Goal: Information Seeking & Learning: Learn about a topic

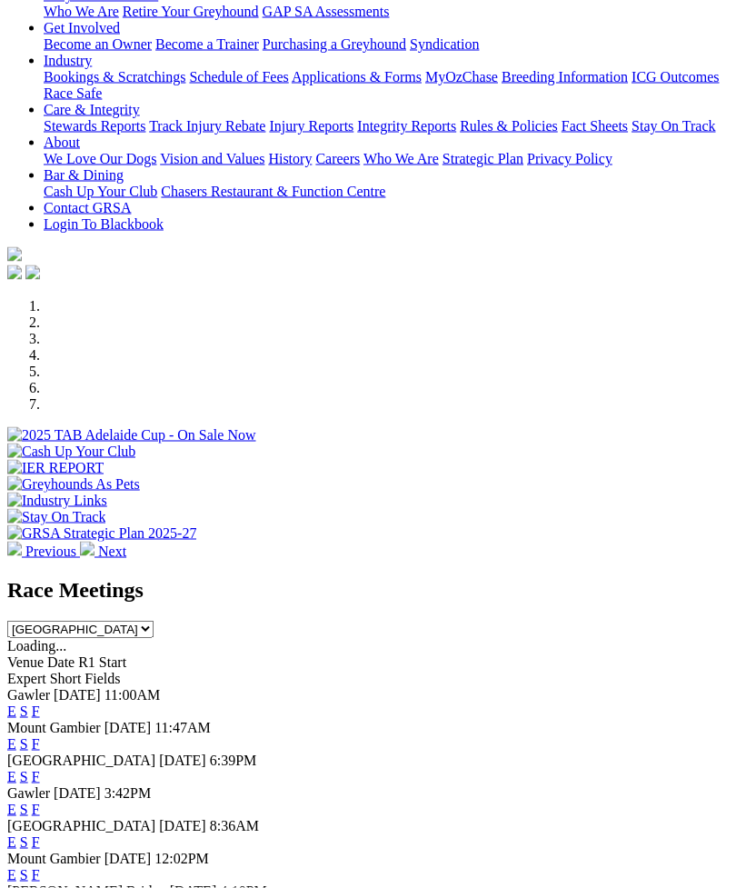
scroll to position [310, 0]
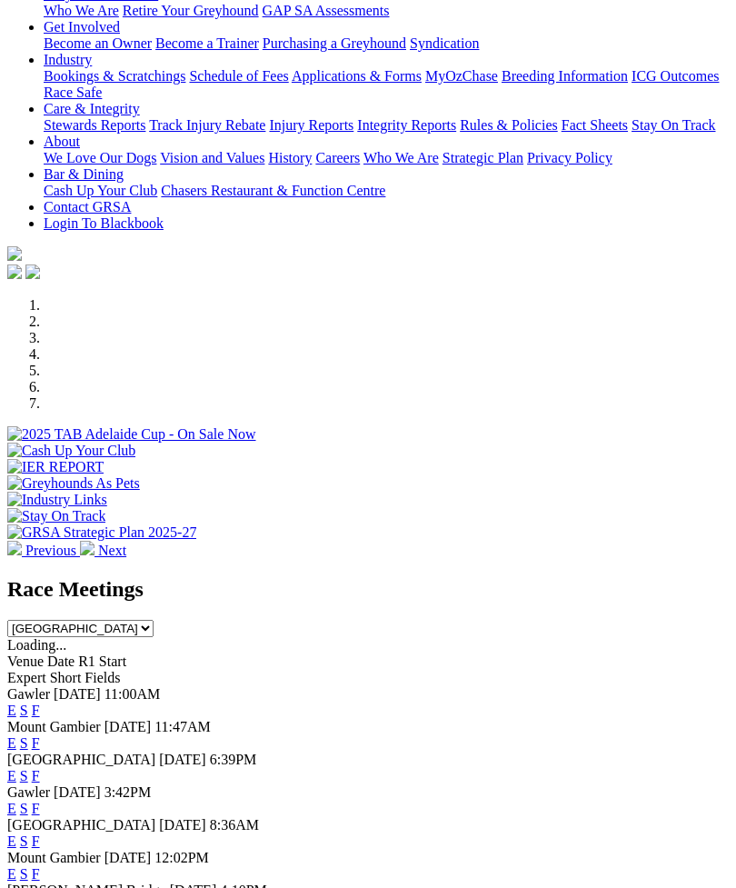
click at [40, 703] on link "F" at bounding box center [36, 710] width 8 height 15
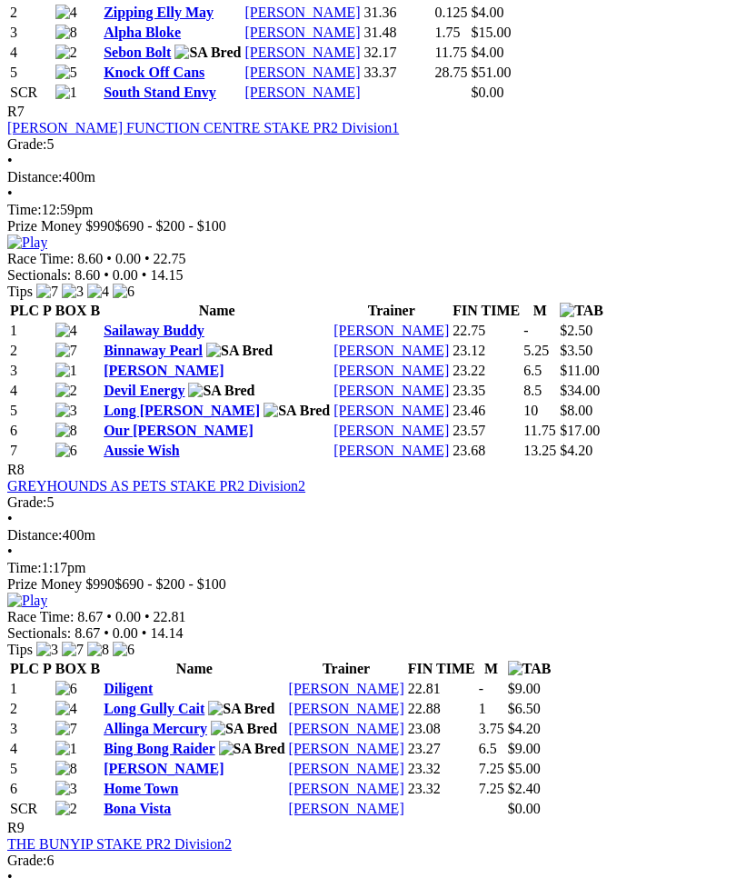
scroll to position [2838, 0]
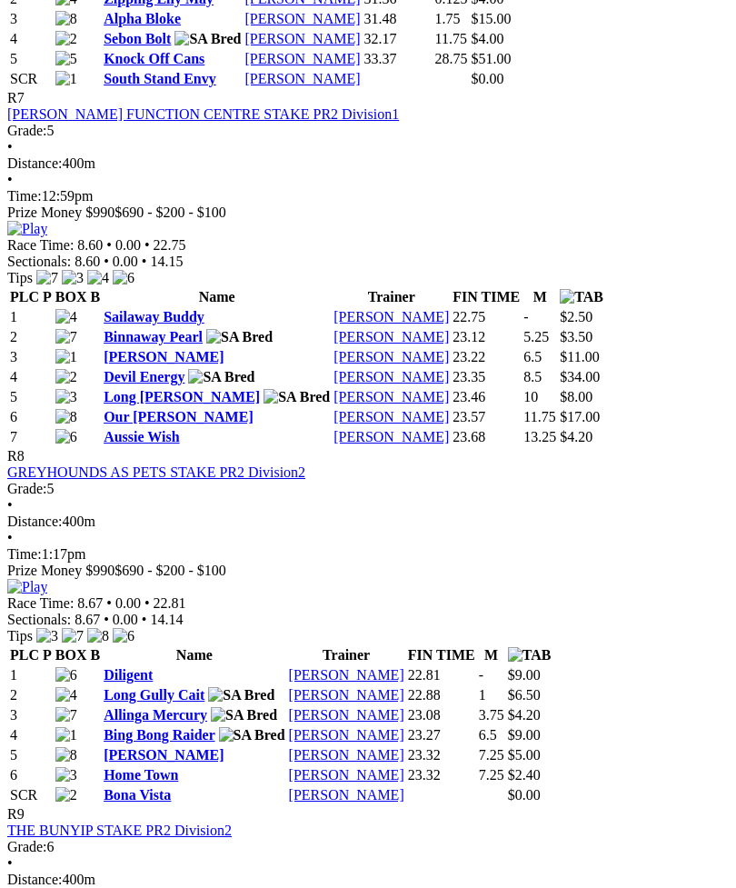
click at [184, 309] on link "Sailaway Buddy" at bounding box center [154, 316] width 101 height 15
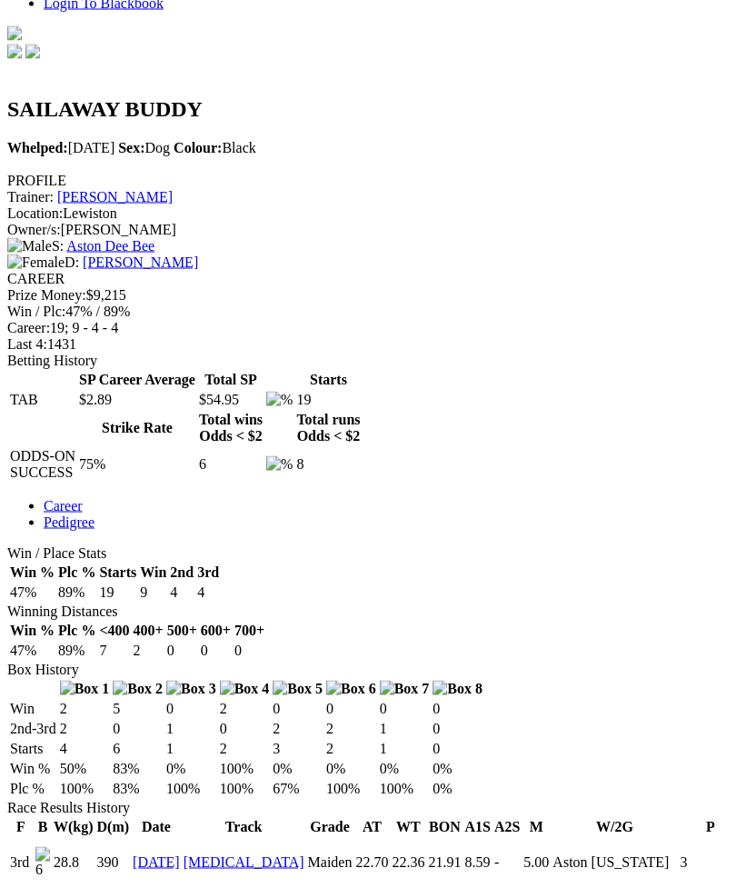
scroll to position [564, 0]
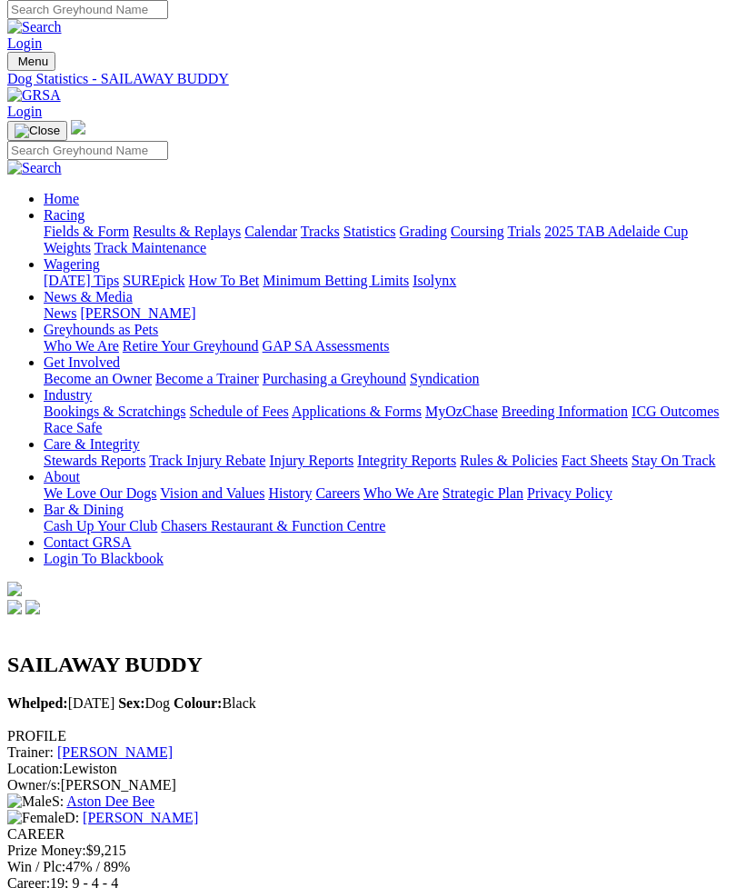
scroll to position [0, 0]
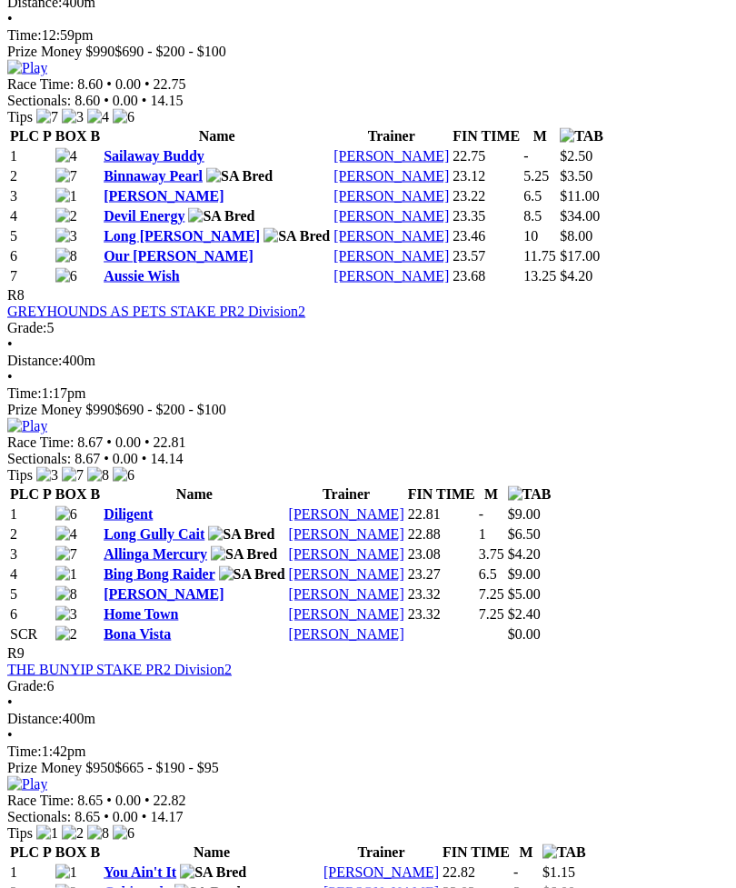
scroll to position [3005, 0]
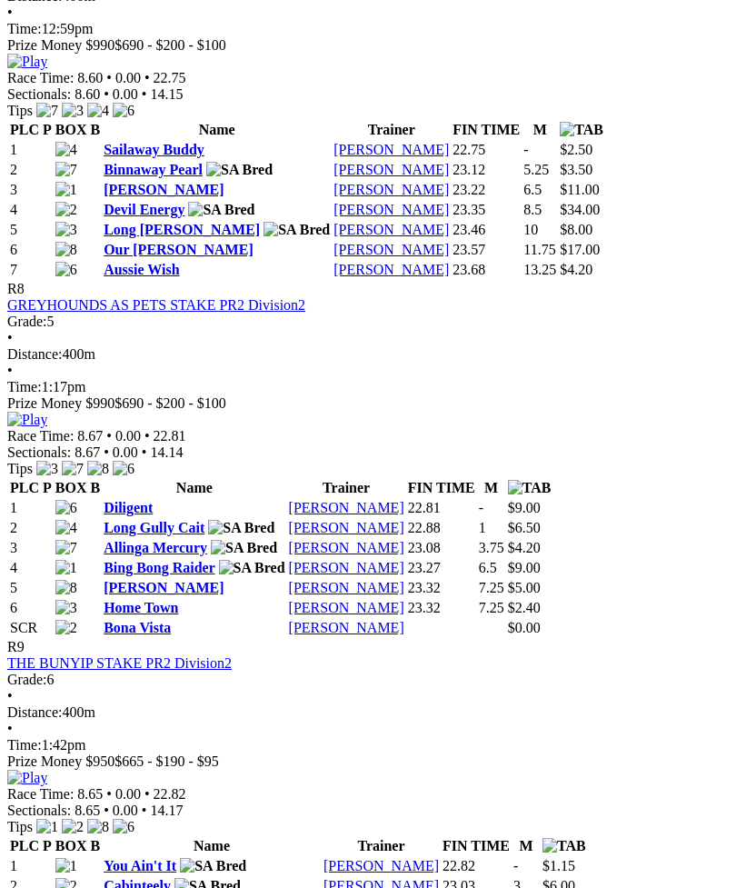
click at [149, 510] on link "Diligent" at bounding box center [128, 507] width 49 height 15
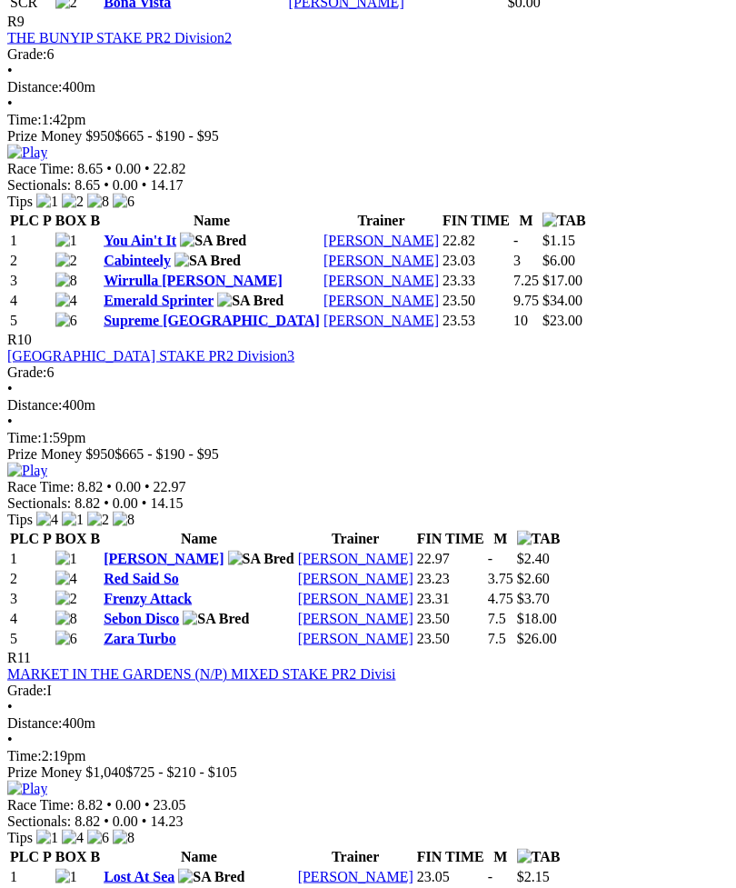
scroll to position [3623, 0]
